Goal: Transaction & Acquisition: Purchase product/service

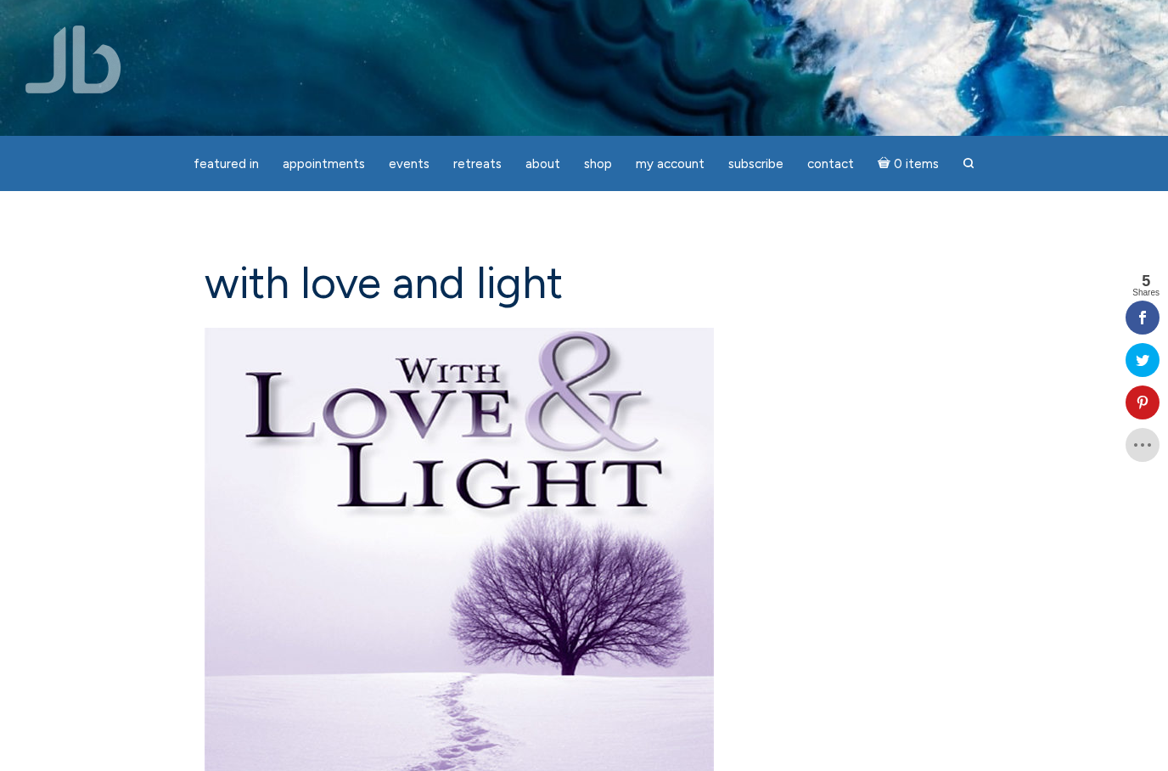
scroll to position [1751, 0]
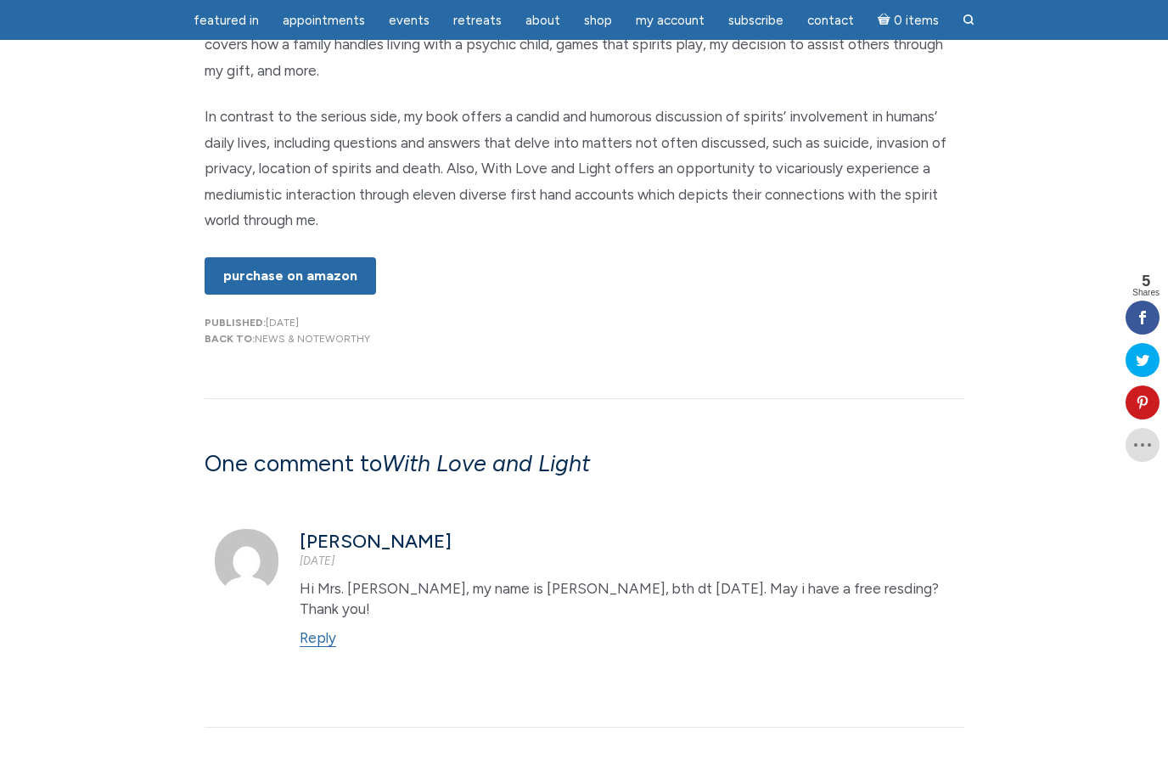
type textarea "N"
click at [593, 21] on span "Shop" at bounding box center [598, 20] width 28 height 15
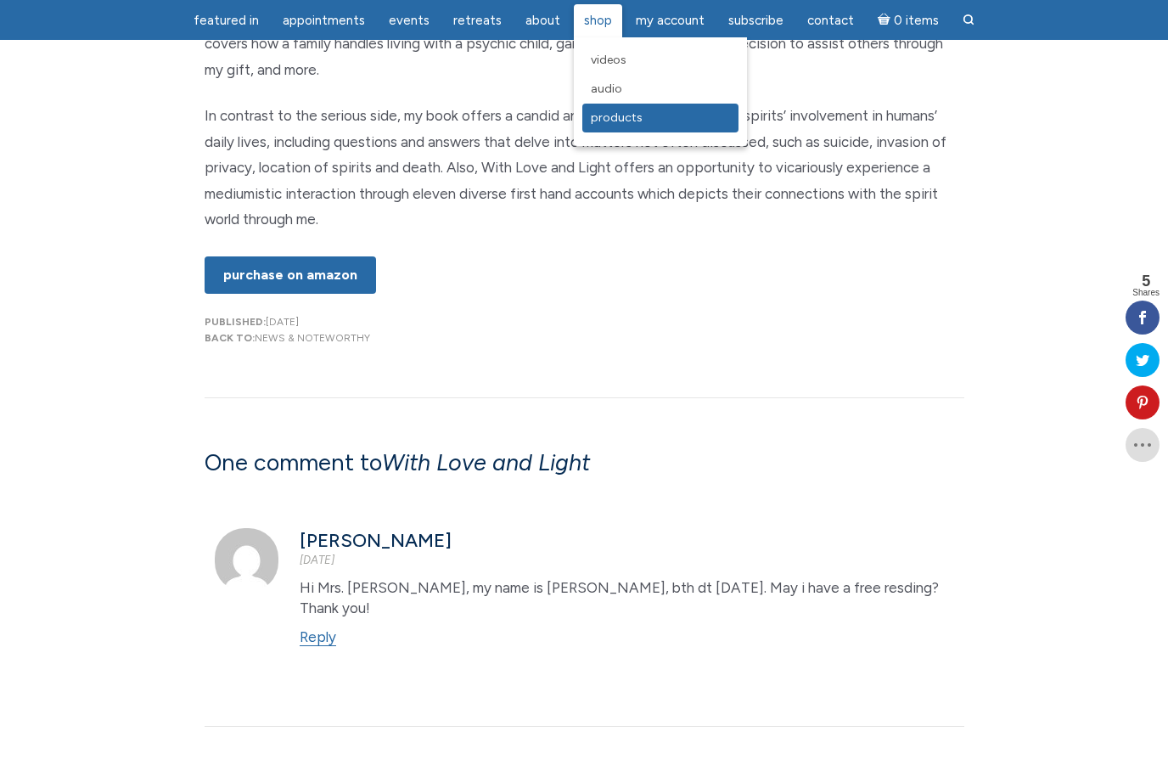
click at [628, 125] on span "Products" at bounding box center [617, 117] width 52 height 14
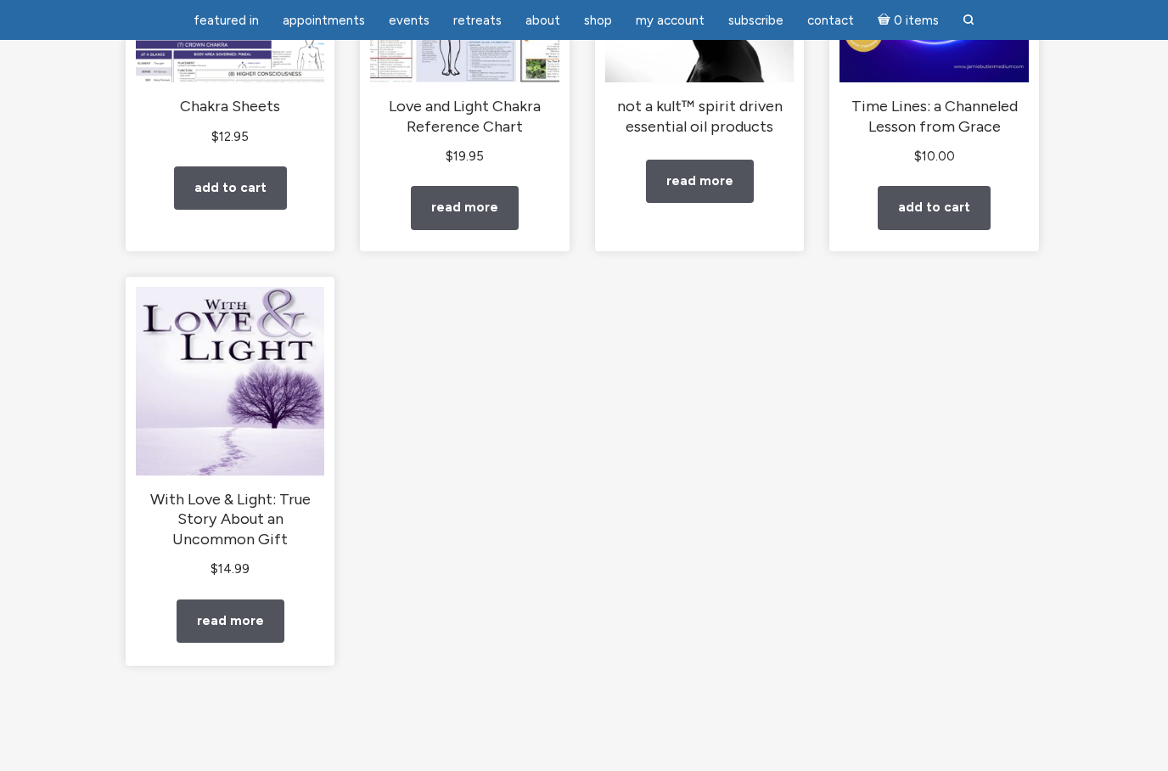
scroll to position [383, 0]
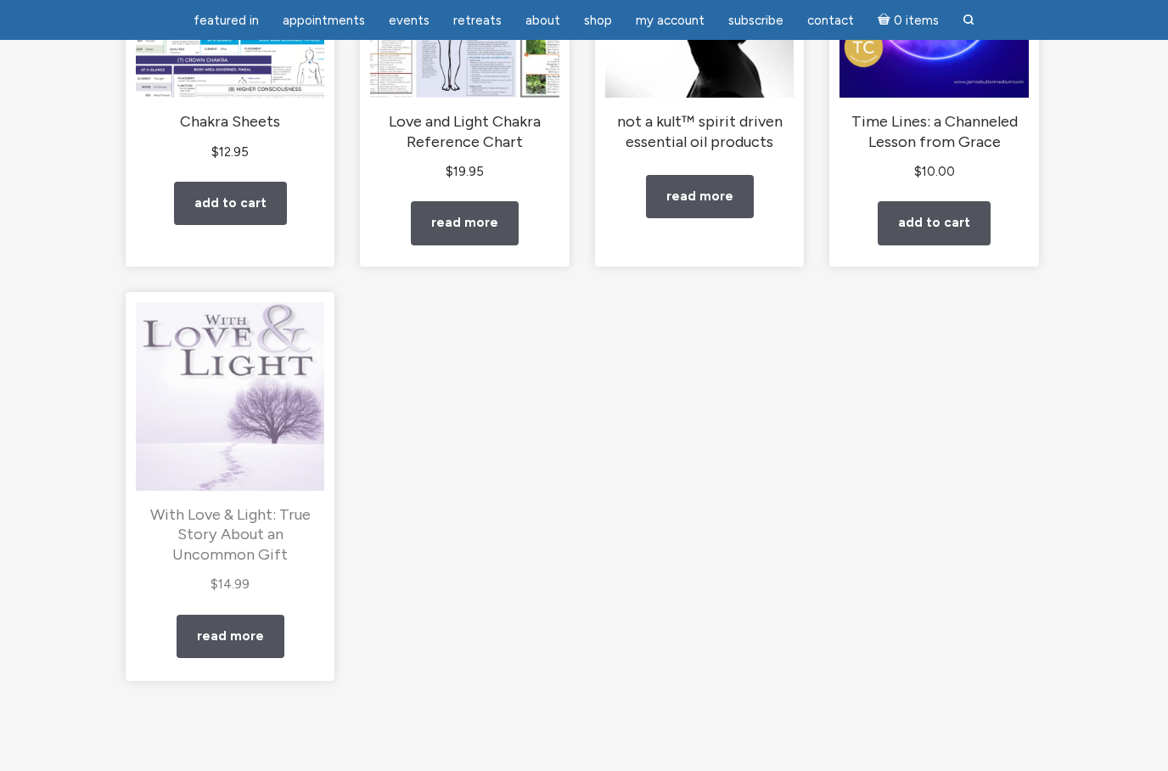
click at [284, 548] on h2 "With Love & Light: True Story About an Uncommon Gift" at bounding box center [230, 535] width 188 height 60
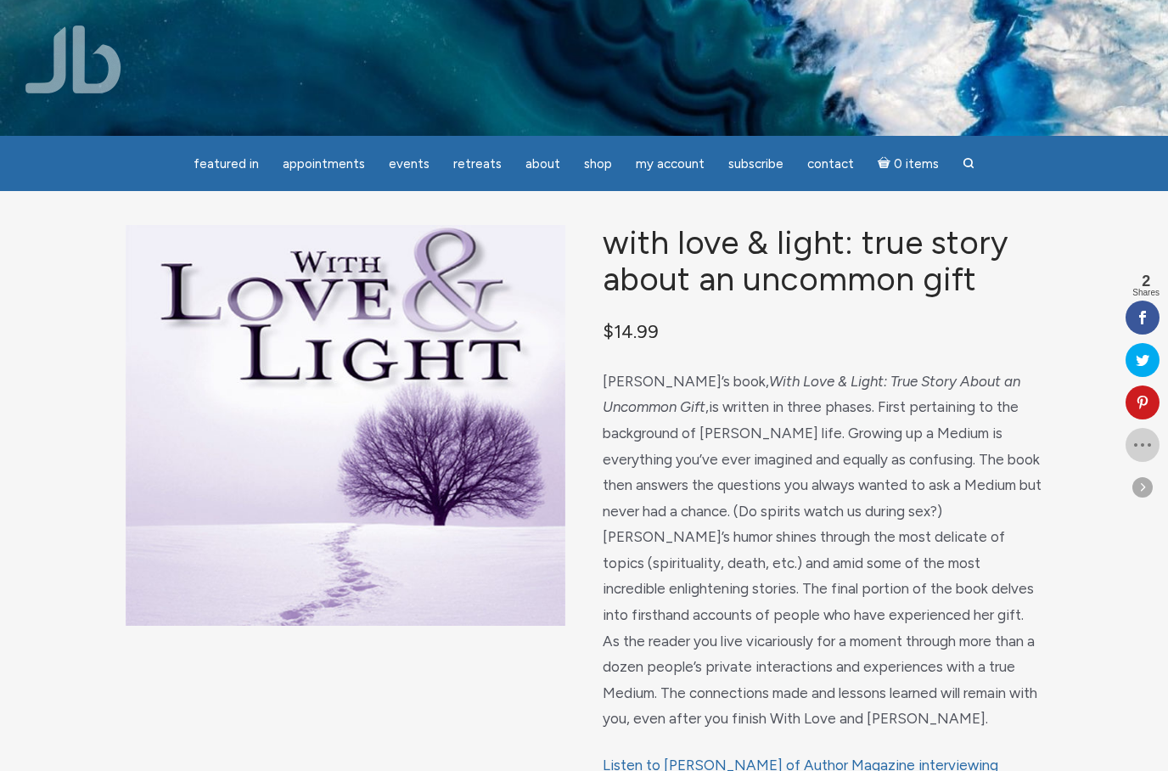
click at [1139, 450] on icon at bounding box center [1143, 445] width 34 height 14
click at [1143, 491] on span at bounding box center [1143, 487] width 20 height 20
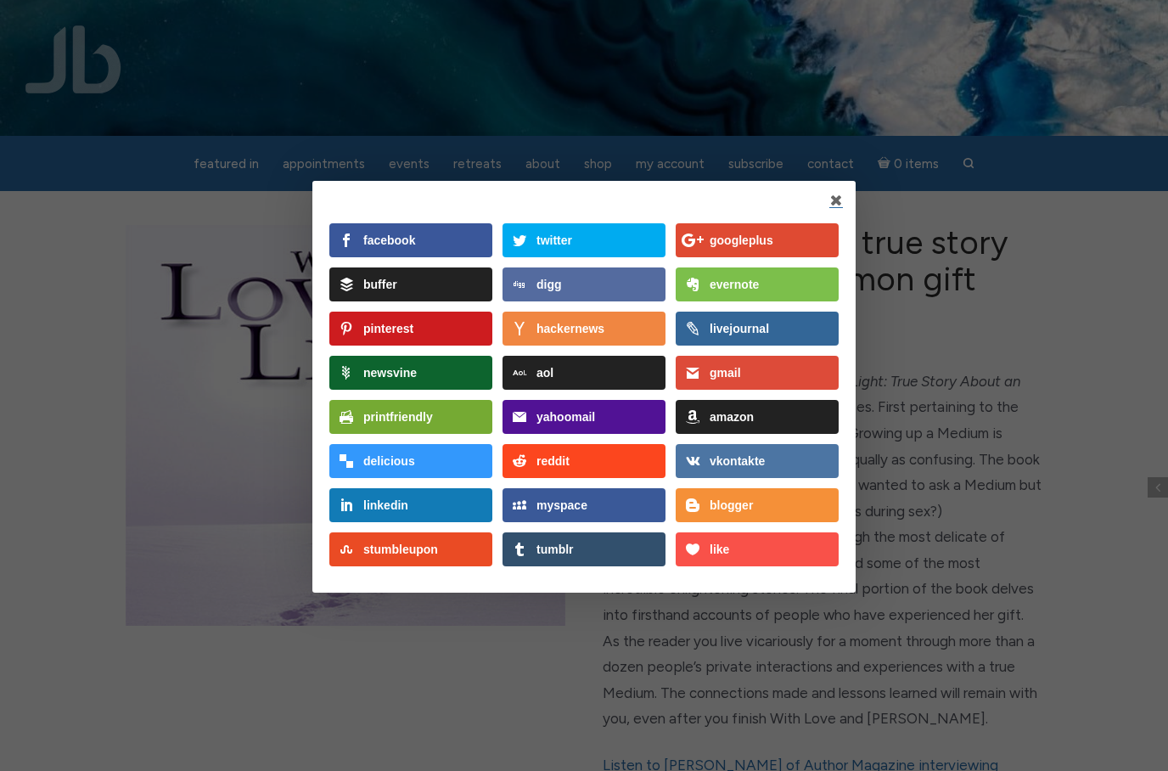
click at [834, 200] on link at bounding box center [836, 201] width 14 height 14
